Goal: Task Accomplishment & Management: Manage account settings

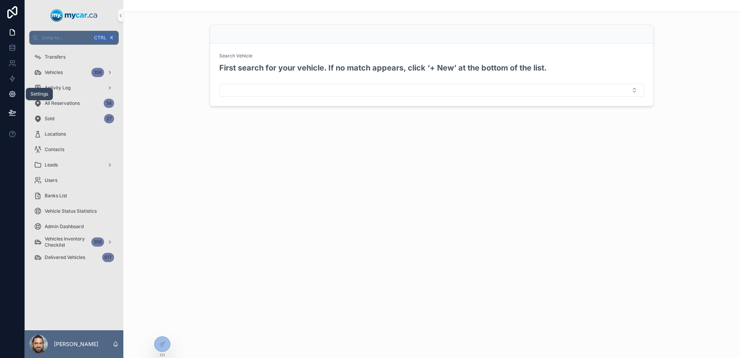
click at [13, 98] on link at bounding box center [12, 93] width 24 height 15
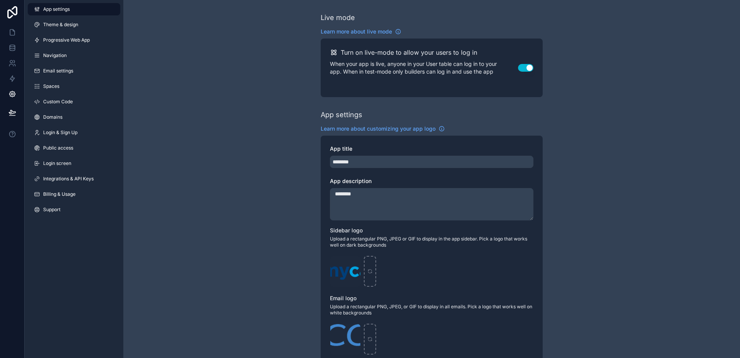
click at [86, 242] on div "App settings Theme & design Progressive Web App Navigation Email settings Space…" at bounding box center [74, 179] width 99 height 358
click at [74, 195] on span "Billing & Usage" at bounding box center [59, 194] width 32 height 6
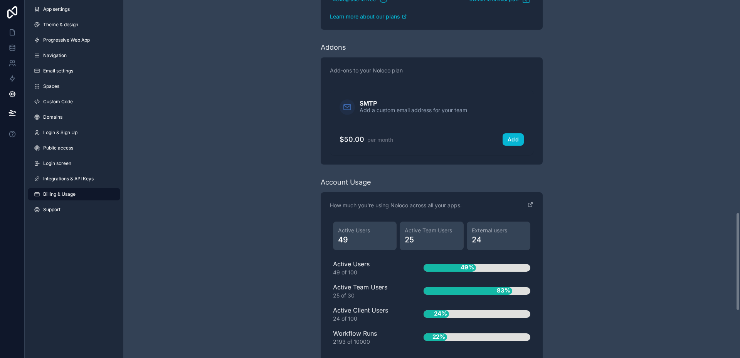
scroll to position [942, 0]
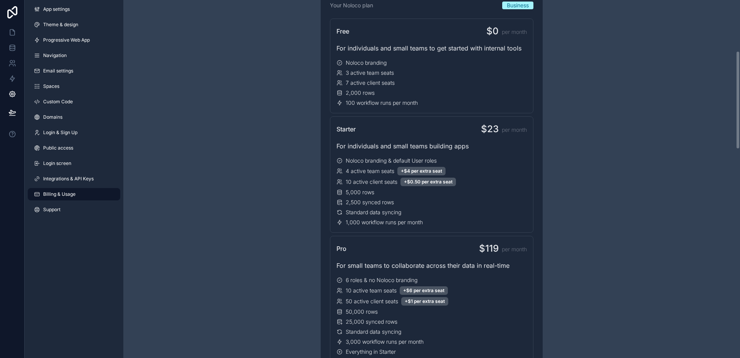
scroll to position [0, 0]
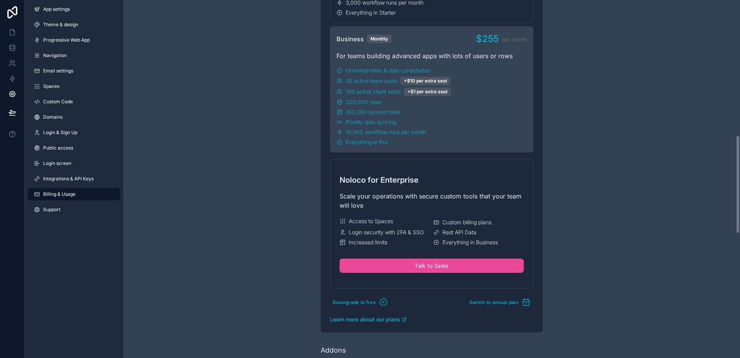
scroll to position [540, 0]
